Goal: Answer question/provide support

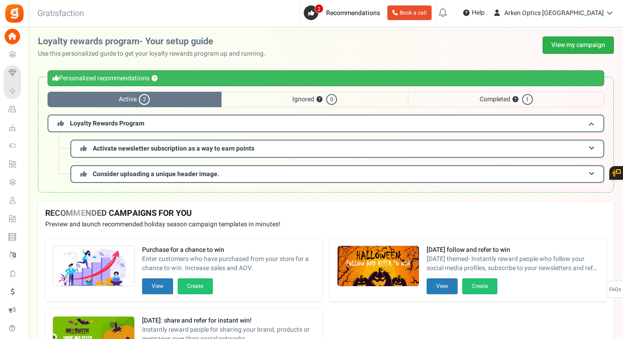
click at [559, 47] on link "View my campaign" at bounding box center [577, 45] width 71 height 17
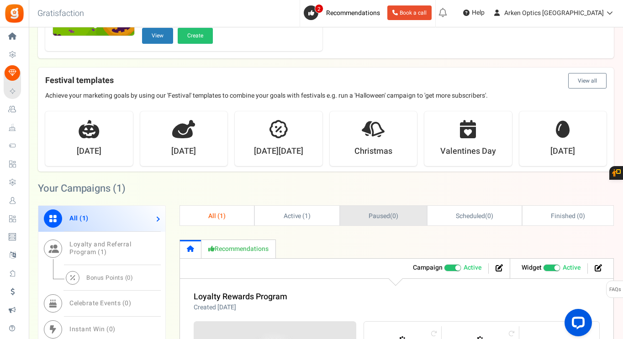
scroll to position [320, 0]
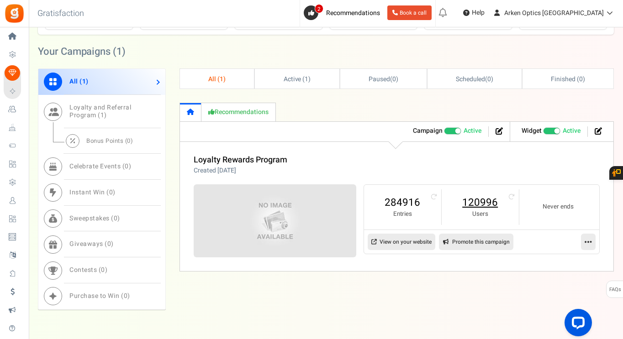
click at [477, 203] on link "120996" at bounding box center [480, 202] width 59 height 15
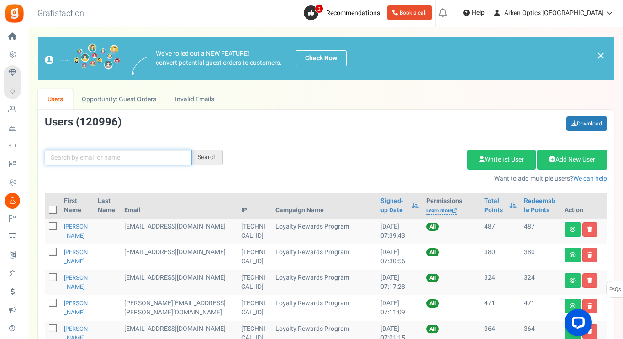
click at [146, 159] on input "text" at bounding box center [118, 158] width 147 height 16
paste input "[EMAIL_ADDRESS][DOMAIN_NAME]"
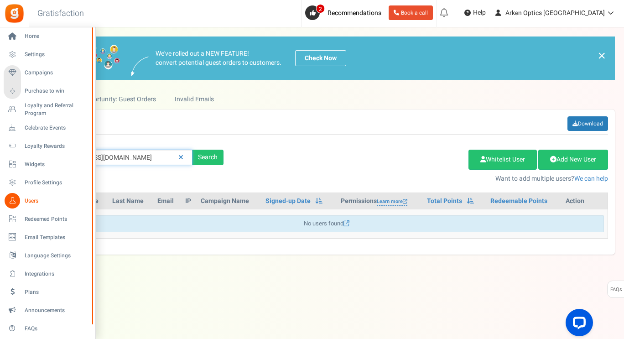
drag, startPoint x: 143, startPoint y: 159, endPoint x: 0, endPoint y: 159, distance: 143.3
click at [0, 159] on div "Home Settings Campaigns Purchase to win Loyalty and Referral Program New Celebr…" at bounding box center [312, 174] width 624 height 294
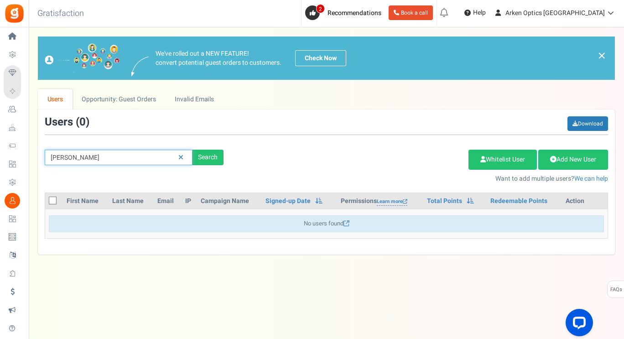
click at [79, 160] on input "[PERSON_NAME]" at bounding box center [119, 158] width 148 height 16
type input "[PERSON_NAME]"
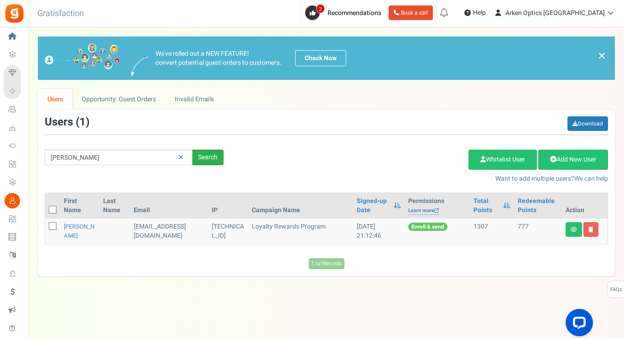
click at [201, 159] on div "Search" at bounding box center [208, 158] width 31 height 16
click at [69, 229] on link "[PERSON_NAME]" at bounding box center [79, 231] width 31 height 18
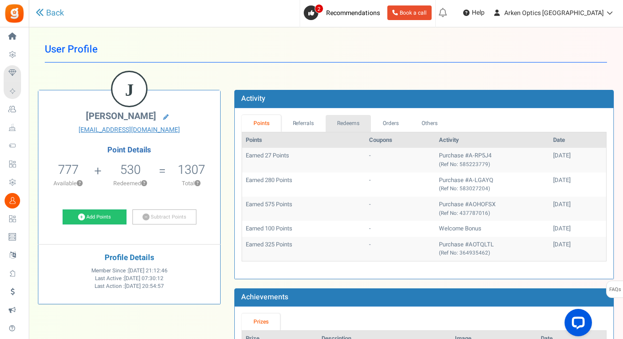
click at [357, 125] on link "Redeems" at bounding box center [348, 123] width 46 height 17
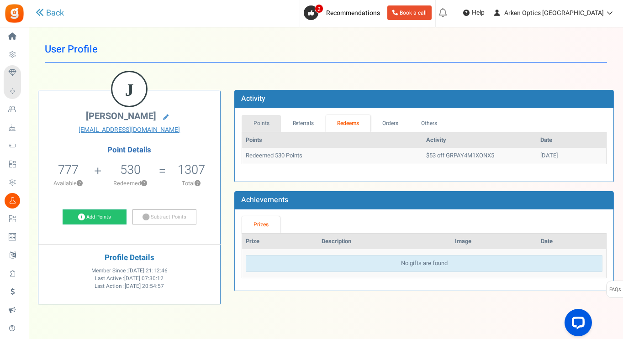
click at [251, 121] on link "Points" at bounding box center [260, 123] width 39 height 17
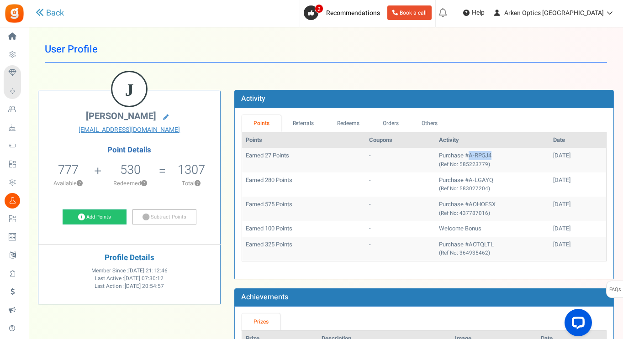
drag, startPoint x: 474, startPoint y: 153, endPoint x: 448, endPoint y: 155, distance: 25.6
click at [448, 155] on td "Purchase #A-RP5J4 (Ref No: 585223779)" at bounding box center [492, 160] width 114 height 24
copy td "A-RP5J4"
